Goal: Check status: Check status

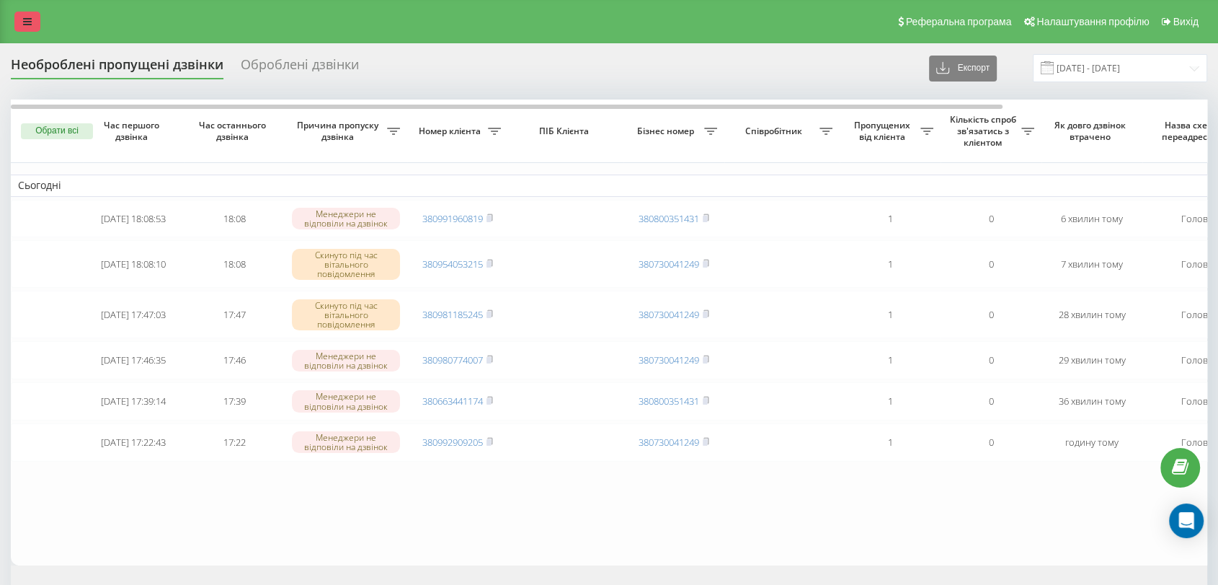
click at [29, 18] on icon at bounding box center [27, 22] width 9 height 10
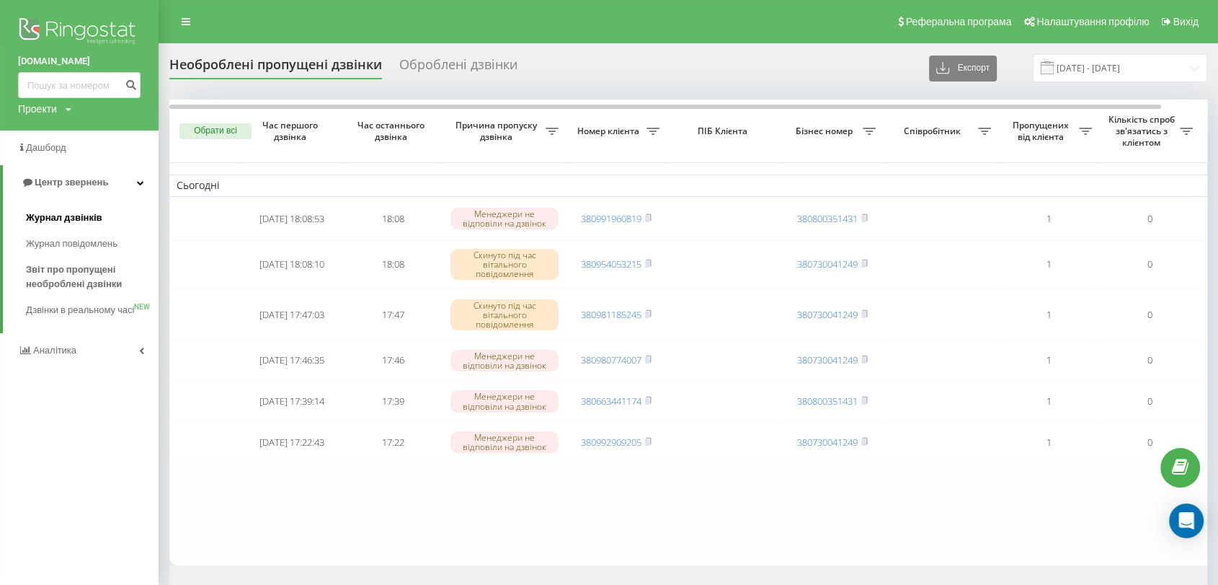
click at [72, 216] on span "Журнал дзвінків" at bounding box center [64, 218] width 76 height 14
